Goal: Transaction & Acquisition: Purchase product/service

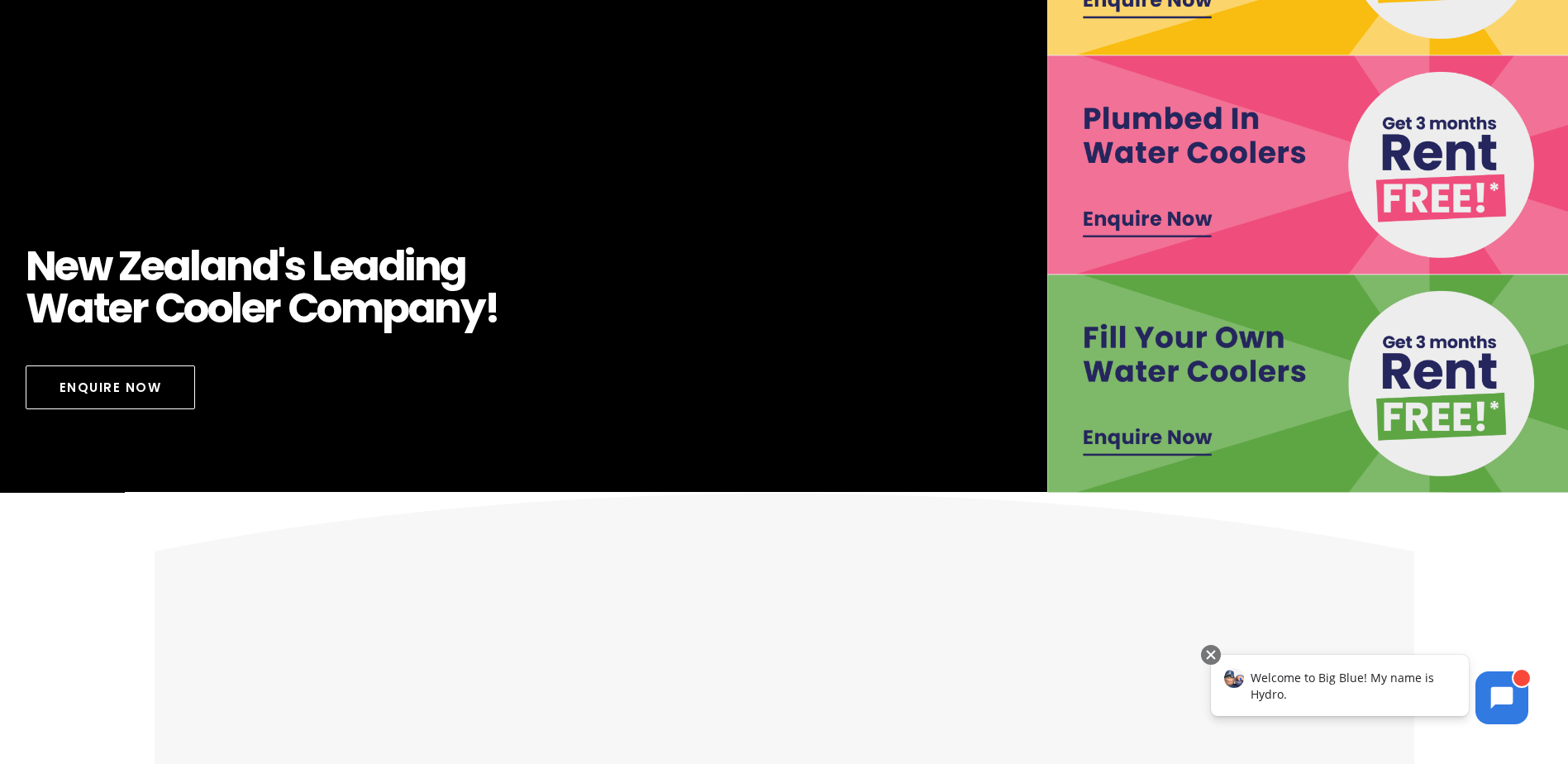
scroll to position [496, 0]
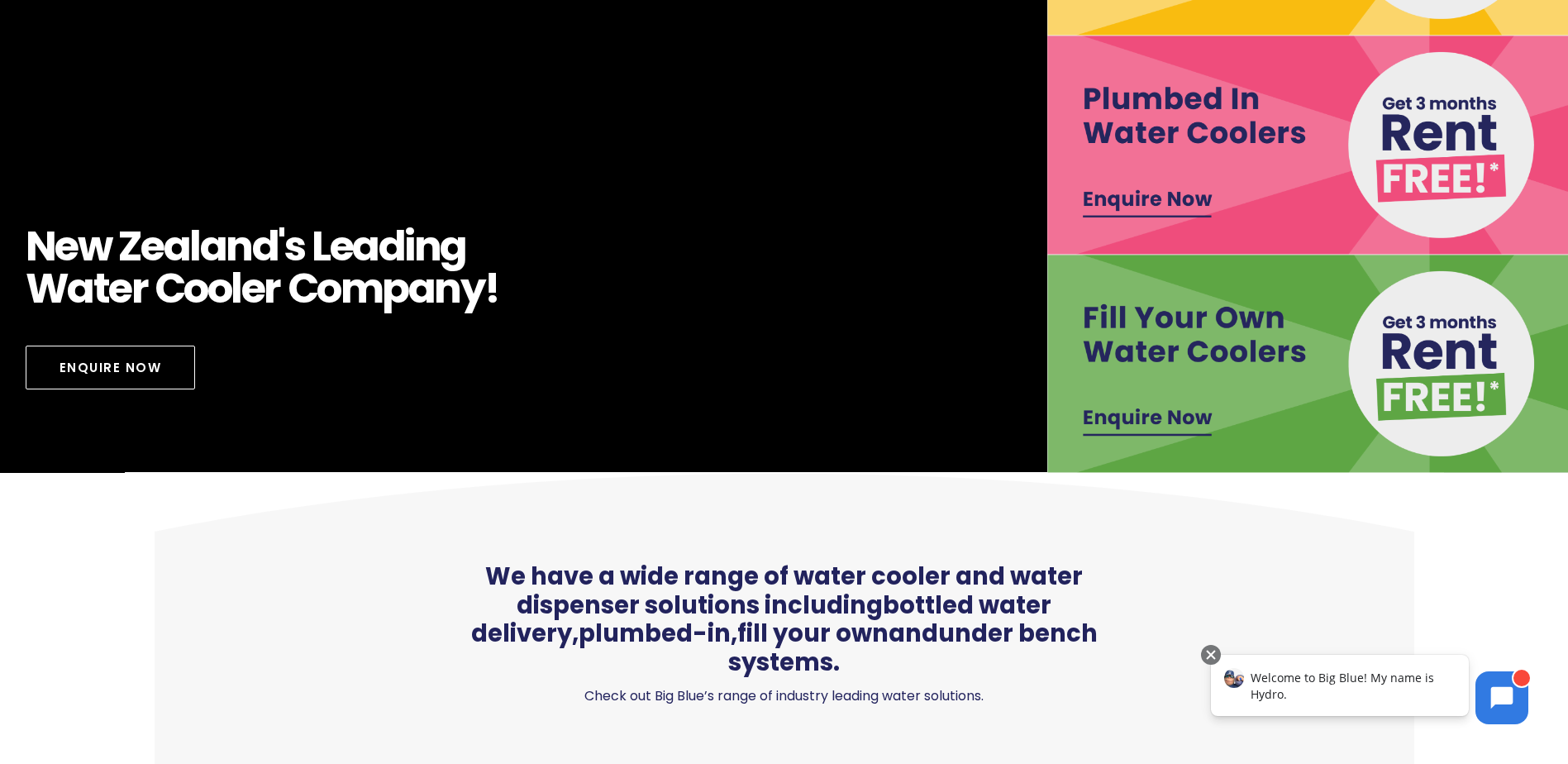
click at [1165, 408] on img at bounding box center [1309, 364] width 526 height 218
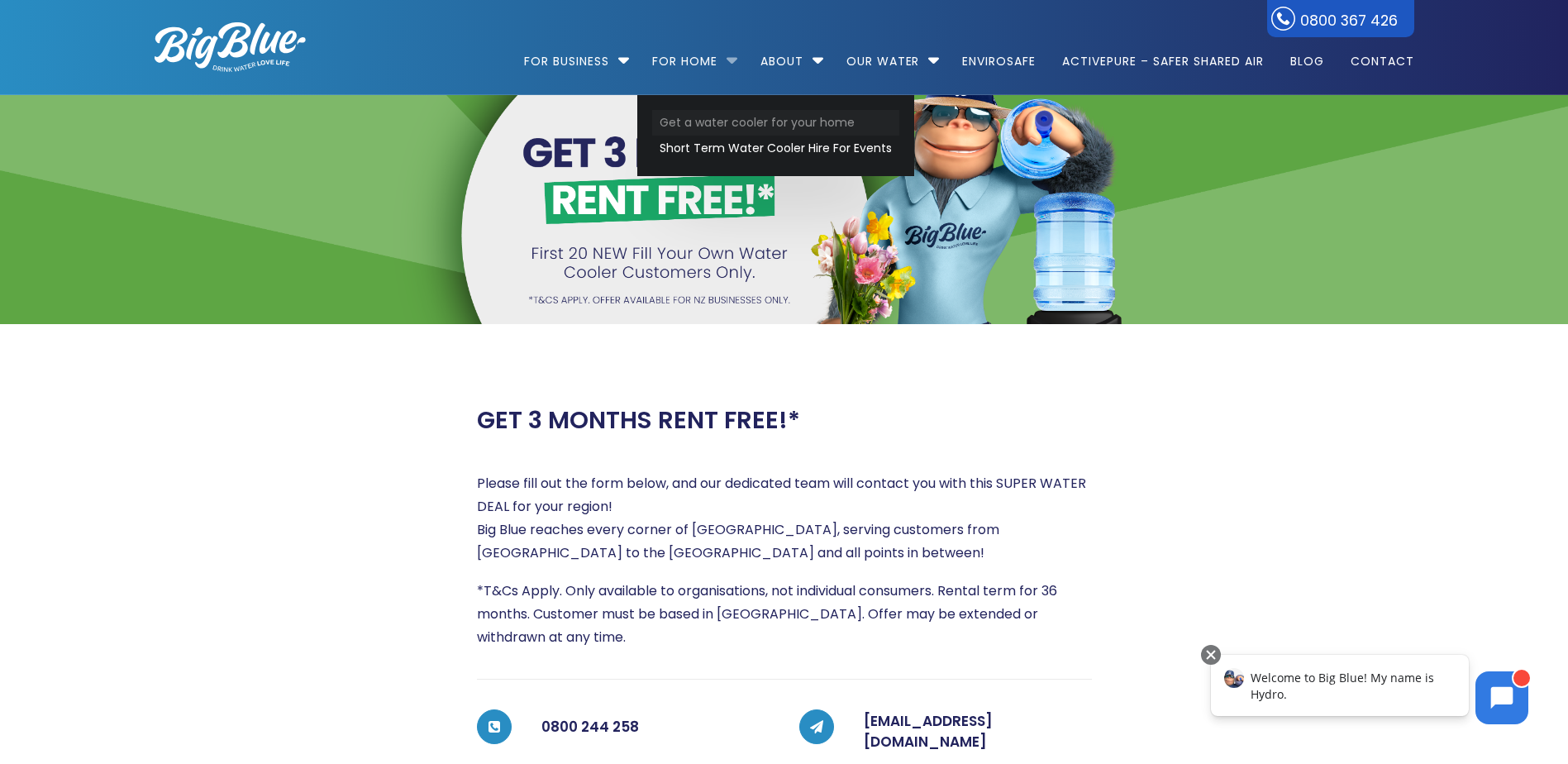
click at [718, 124] on link "Get a water cooler for your home" at bounding box center [775, 123] width 247 height 25
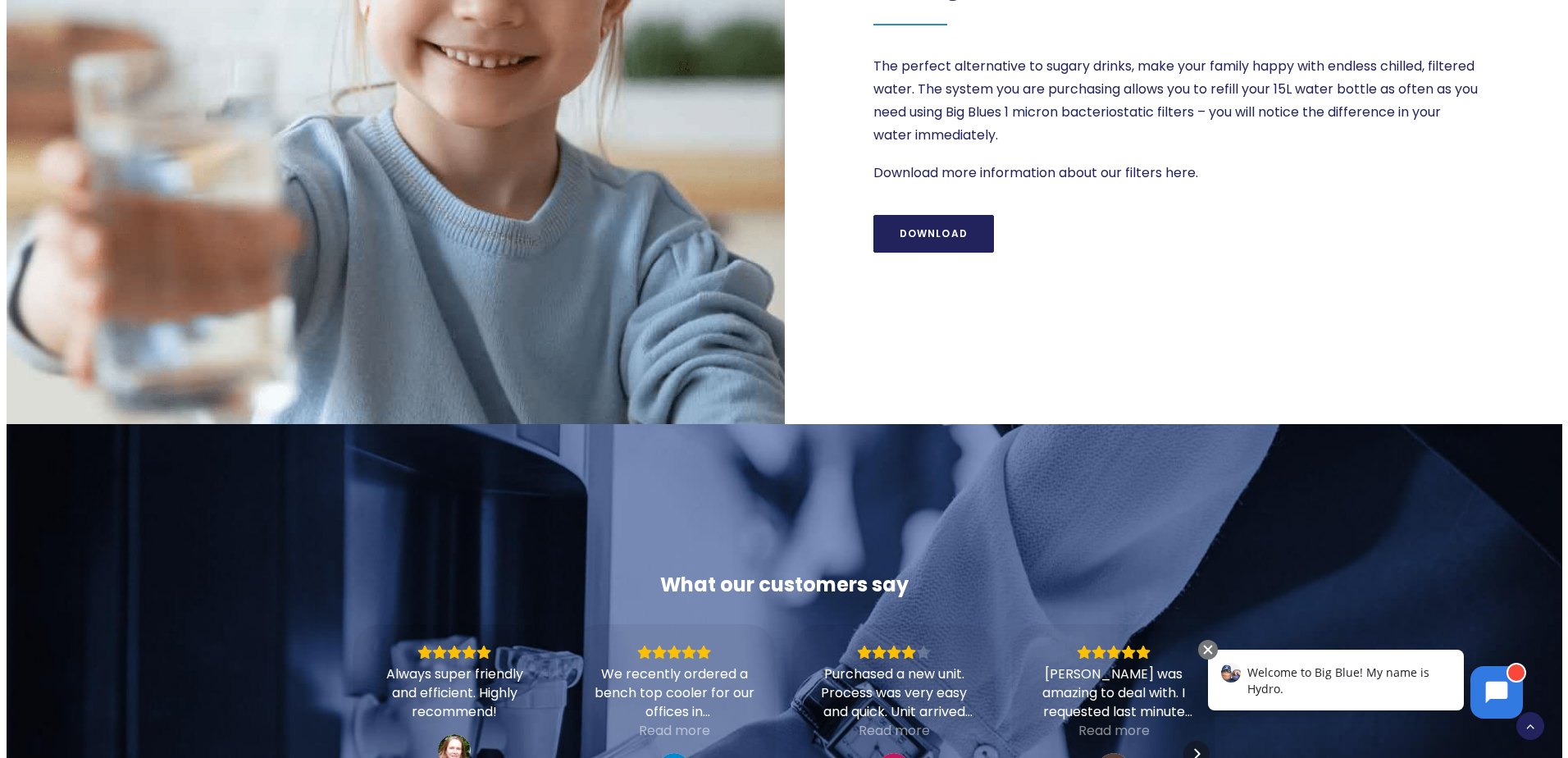
scroll to position [2297, 0]
